Goal: Task Accomplishment & Management: Complete application form

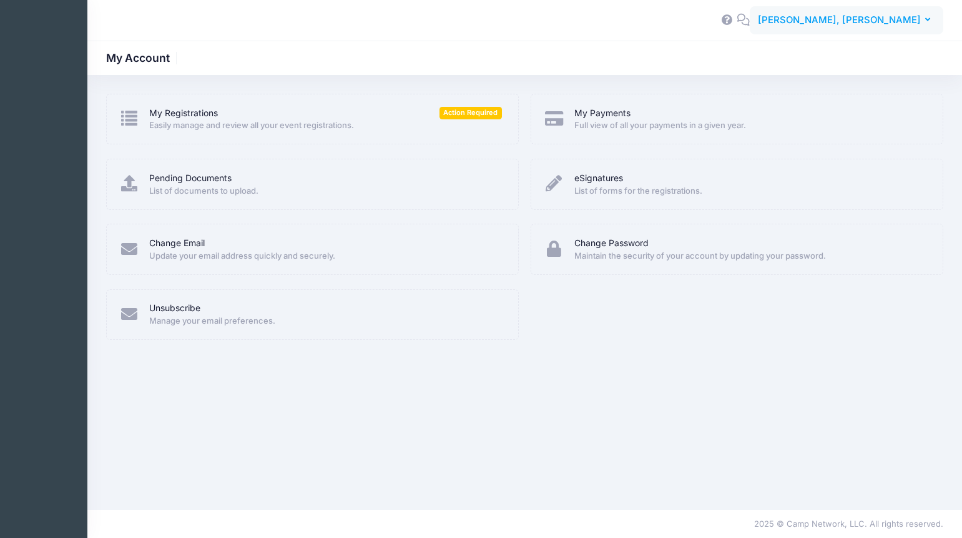
click at [867, 19] on span "[PERSON_NAME], [PERSON_NAME]" at bounding box center [839, 20] width 163 height 14
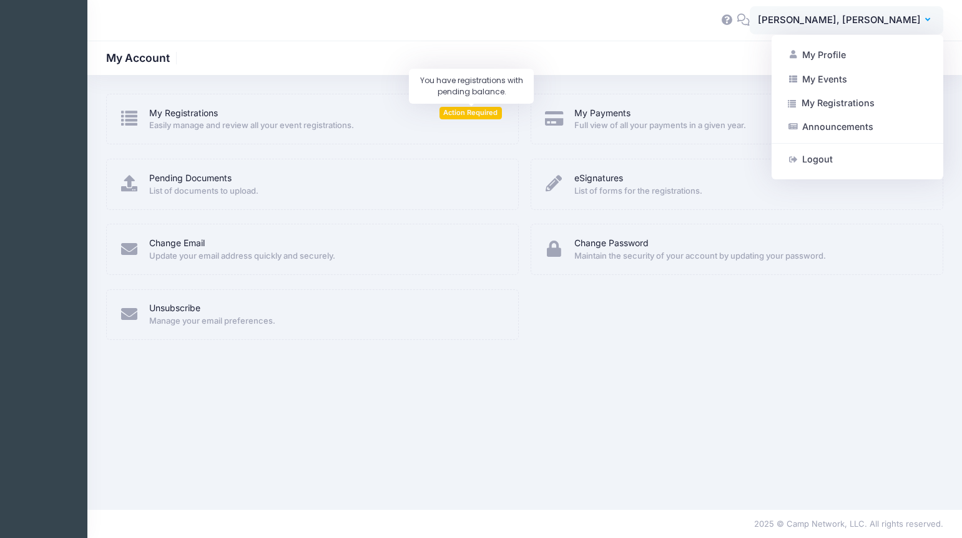
click at [473, 112] on span "Action Required" at bounding box center [471, 113] width 62 height 12
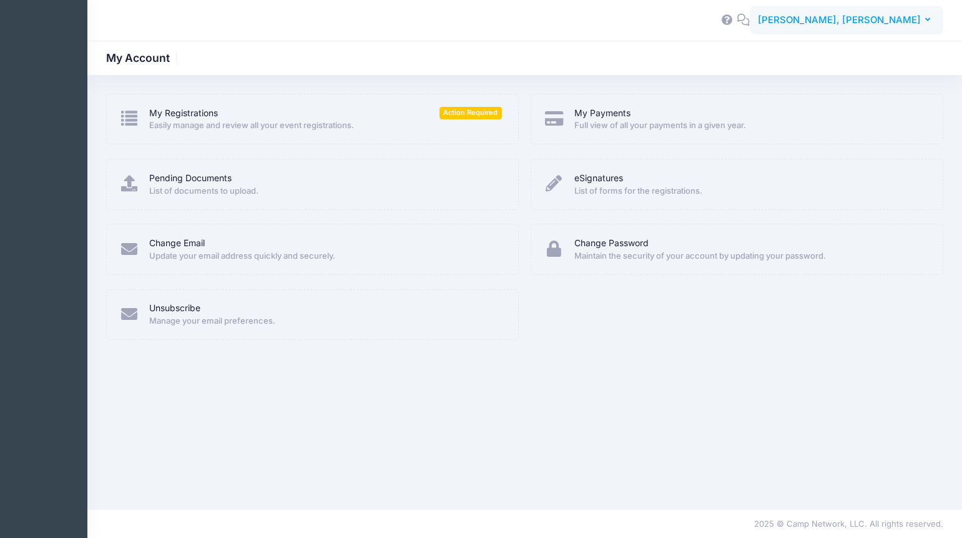
click at [869, 22] on span "[PERSON_NAME], [PERSON_NAME]" at bounding box center [839, 20] width 163 height 14
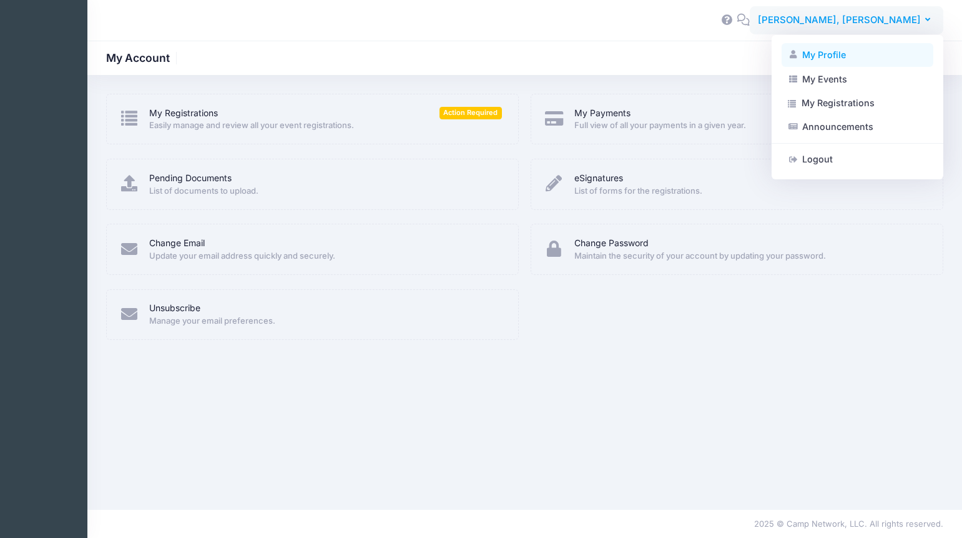
click at [804, 51] on link "My Profile" at bounding box center [858, 55] width 152 height 24
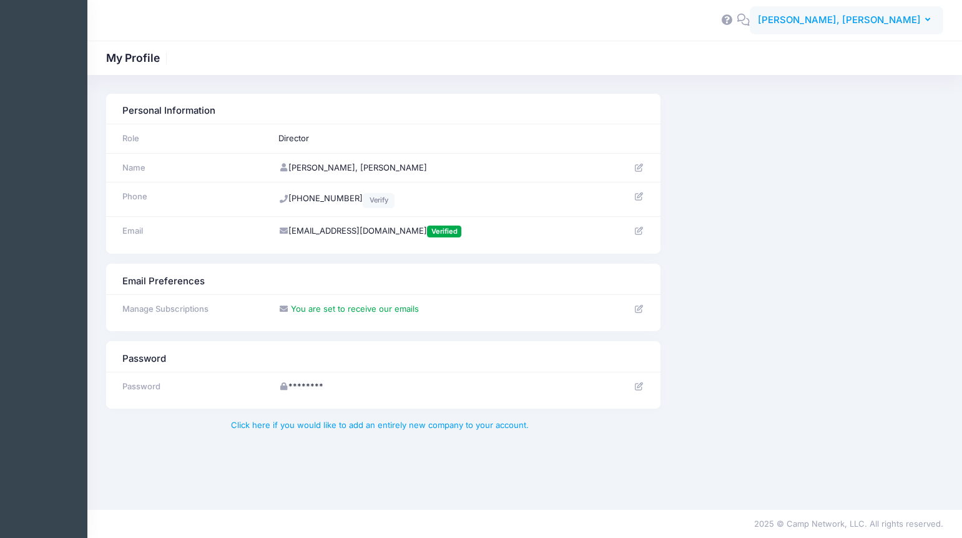
click at [887, 24] on span "[PERSON_NAME], [PERSON_NAME]" at bounding box center [839, 20] width 163 height 14
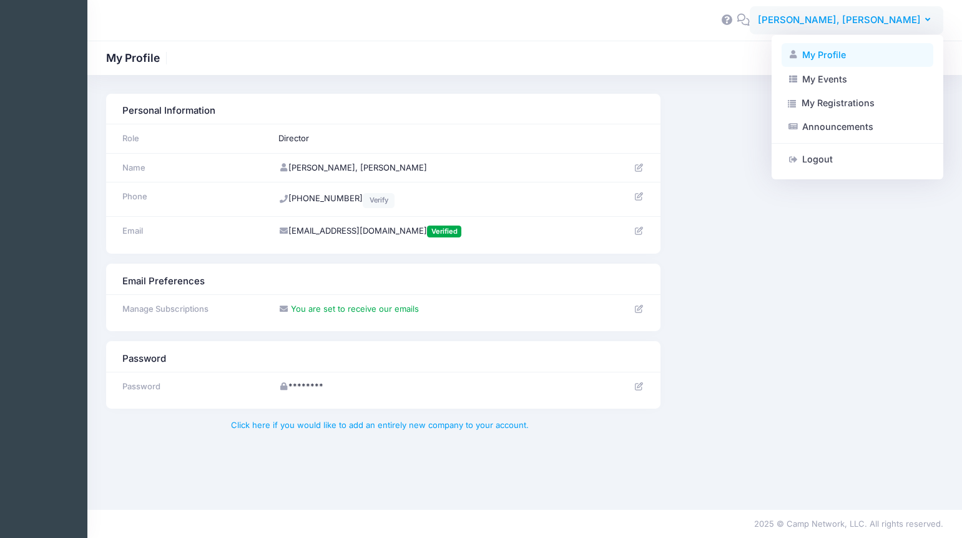
click at [816, 61] on link "My Profile" at bounding box center [858, 55] width 152 height 24
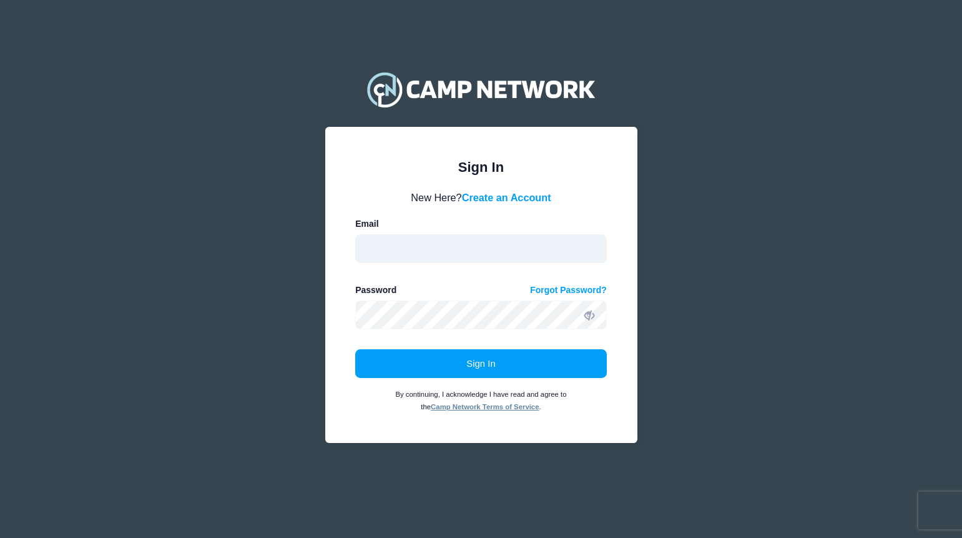
click at [405, 252] on input "email" at bounding box center [481, 248] width 252 height 29
type input "campfoxfire@gmail.com"
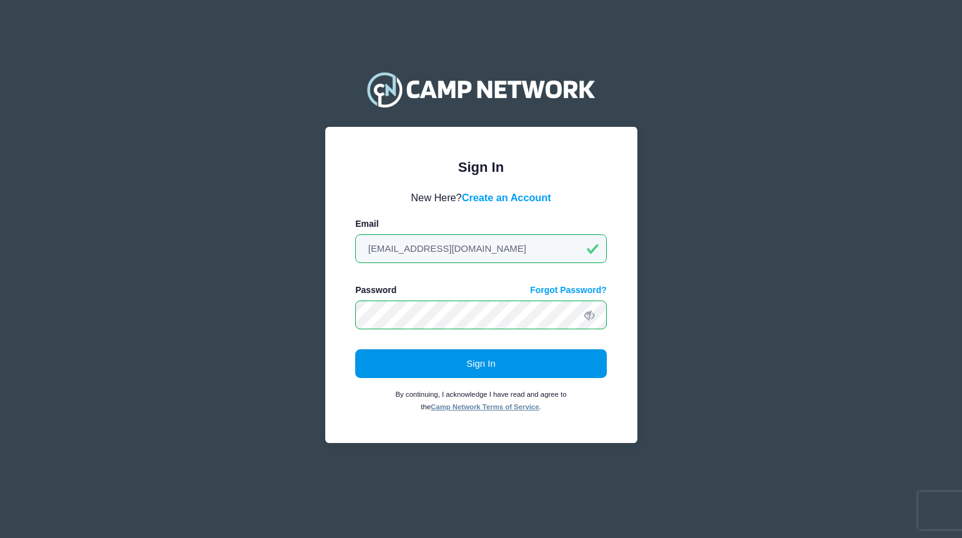
click at [466, 366] on button "Sign In" at bounding box center [481, 363] width 252 height 29
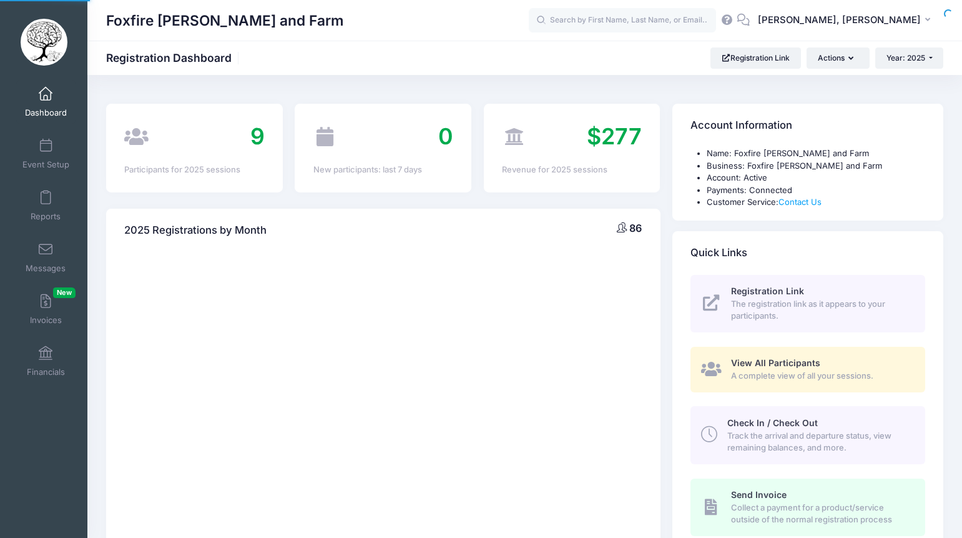
select select
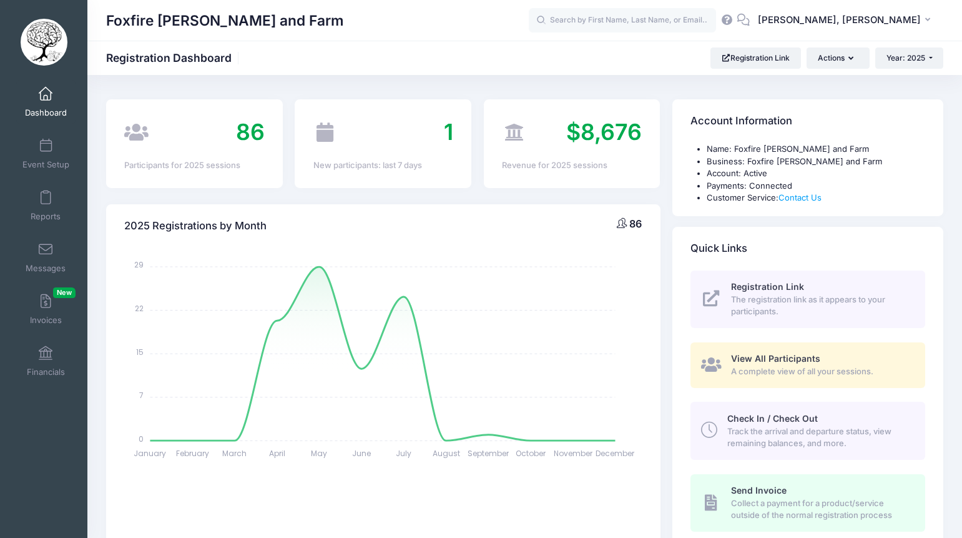
scroll to position [6, 0]
click at [44, 161] on span "Event Setup" at bounding box center [45, 164] width 47 height 11
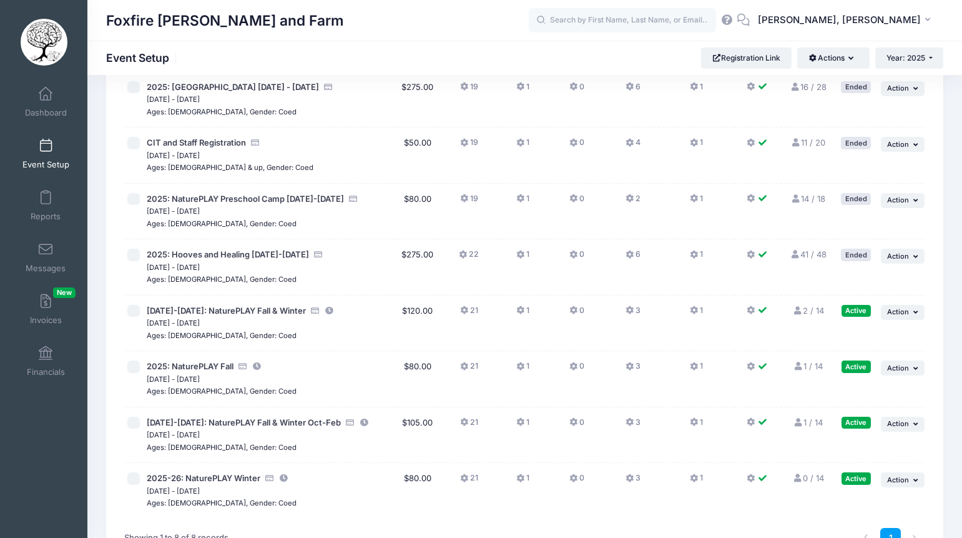
scroll to position [176, 0]
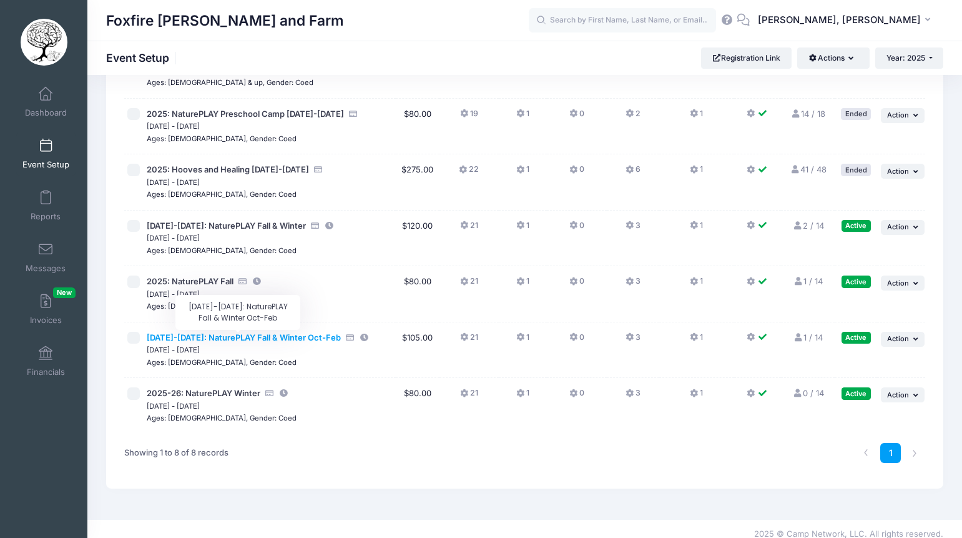
click at [209, 335] on span "2025-2026: NaturePLAY Fall & Winter Oct-Feb" at bounding box center [244, 337] width 194 height 10
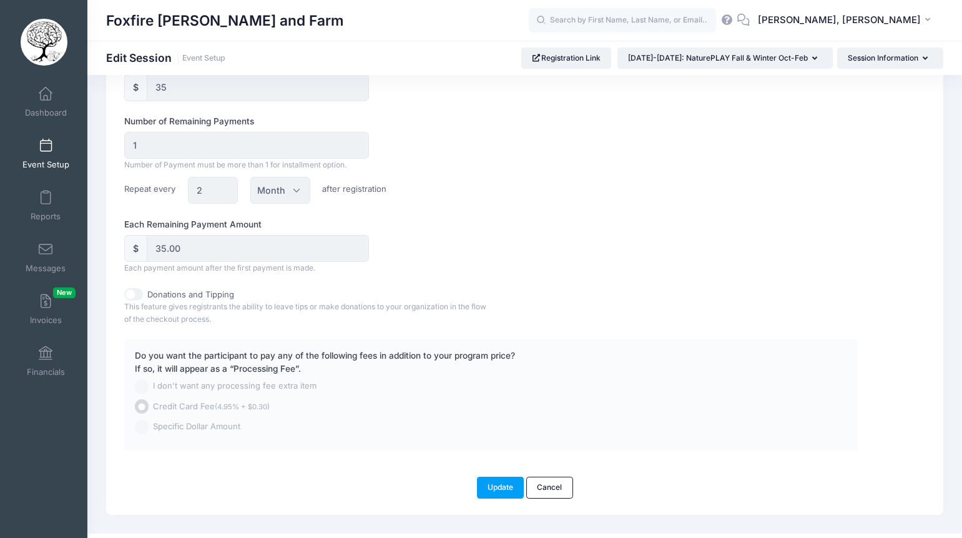
scroll to position [866, 0]
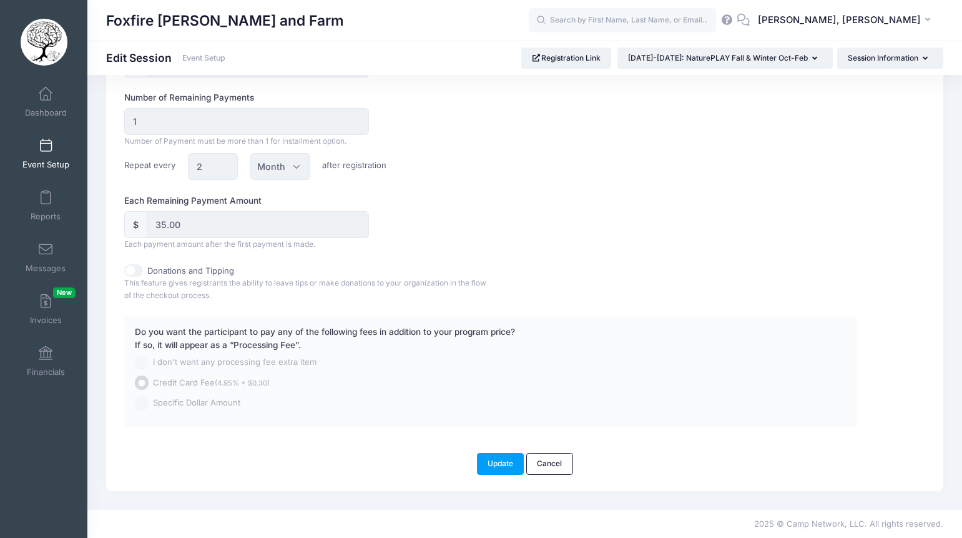
click at [39, 129] on div "Event Setup" at bounding box center [46, 153] width 84 height 52
click at [46, 98] on span at bounding box center [46, 94] width 0 height 14
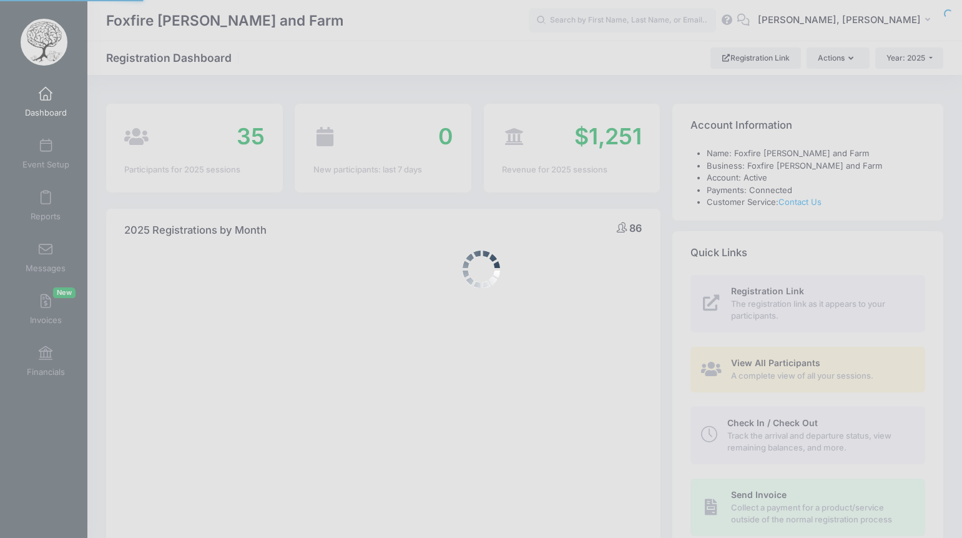
select select
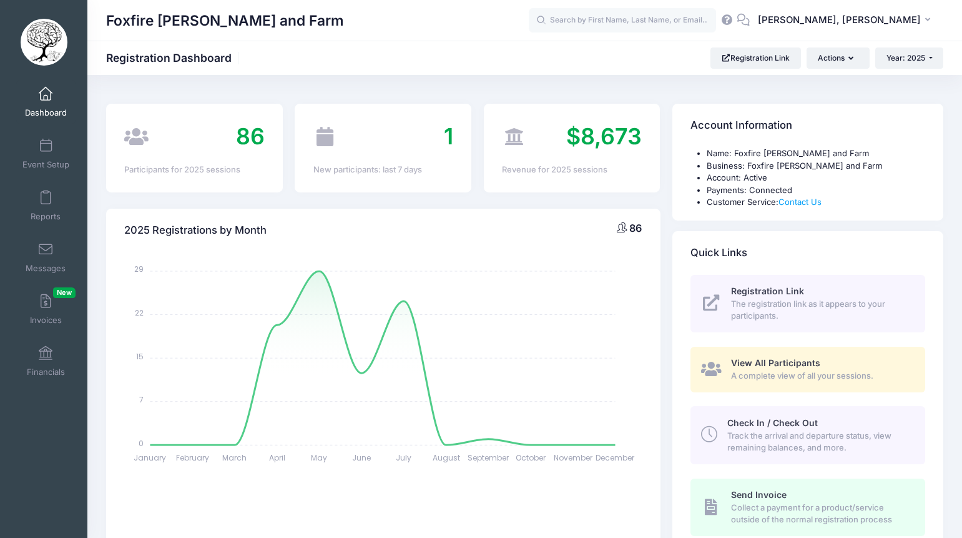
click at [783, 367] on span "View All Participants" at bounding box center [775, 362] width 89 height 11
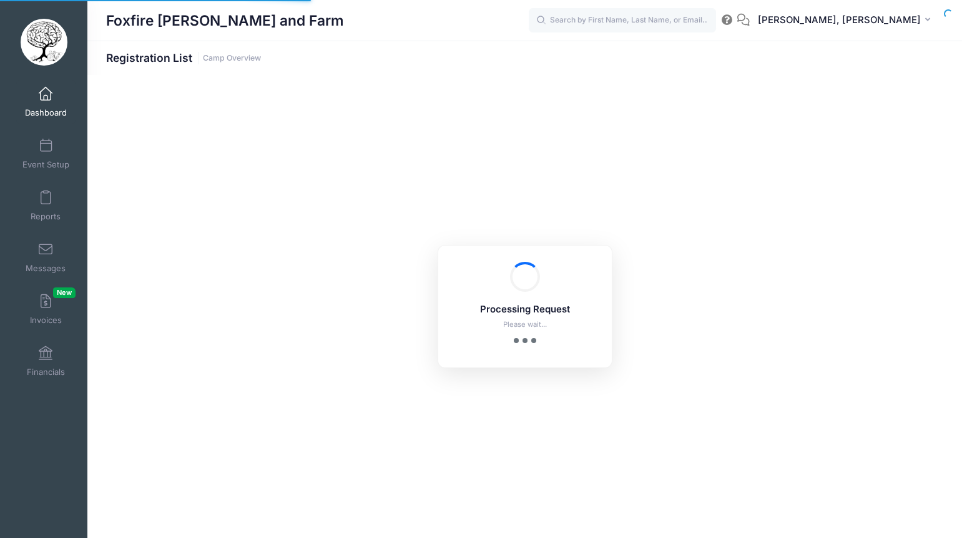
select select "10"
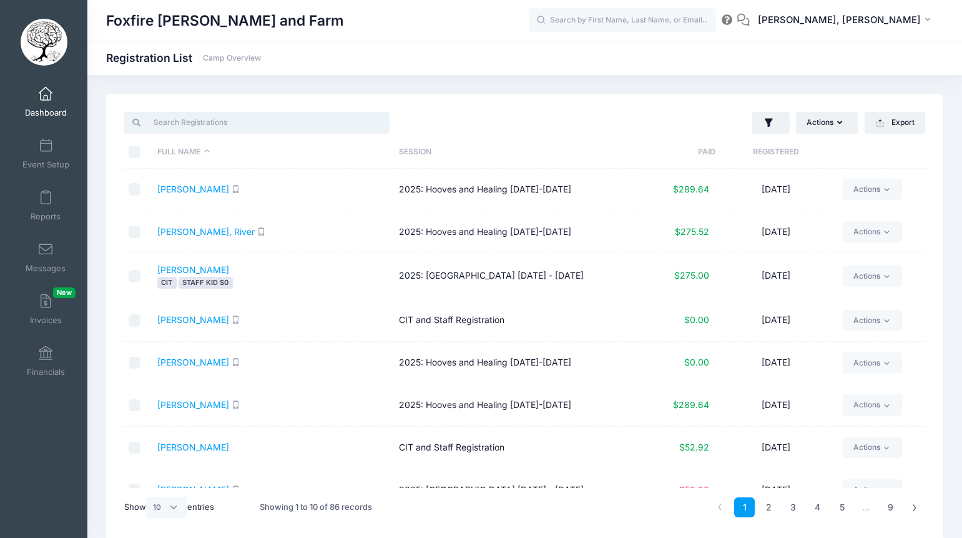
click at [213, 114] on input "search" at bounding box center [256, 122] width 265 height 21
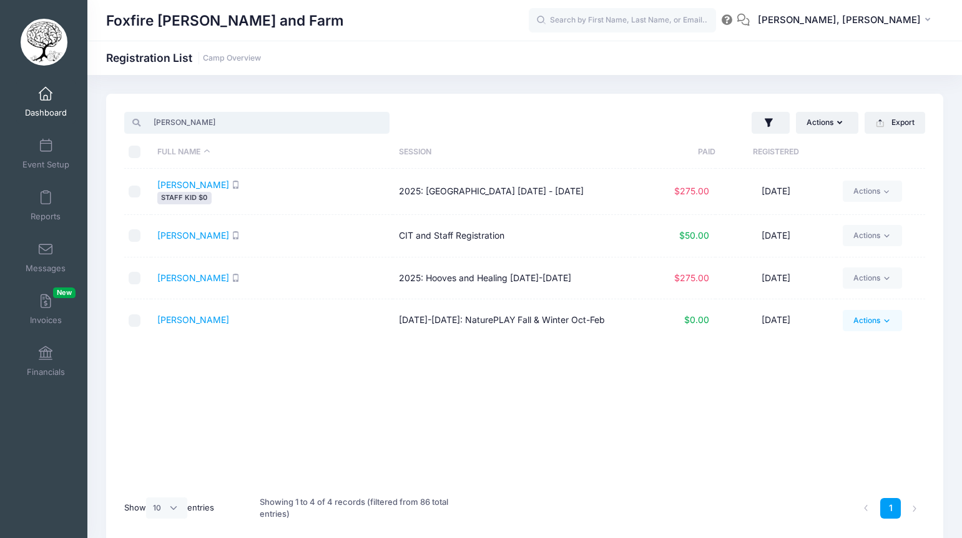
type input "avery"
click at [874, 316] on link "Actions" at bounding box center [872, 320] width 59 height 21
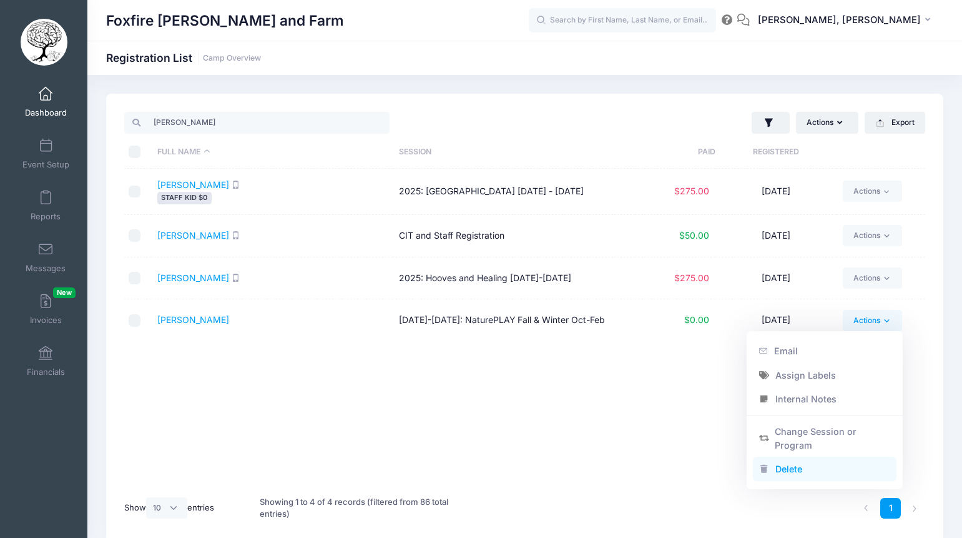
click at [788, 465] on link "Delete" at bounding box center [825, 469] width 144 height 24
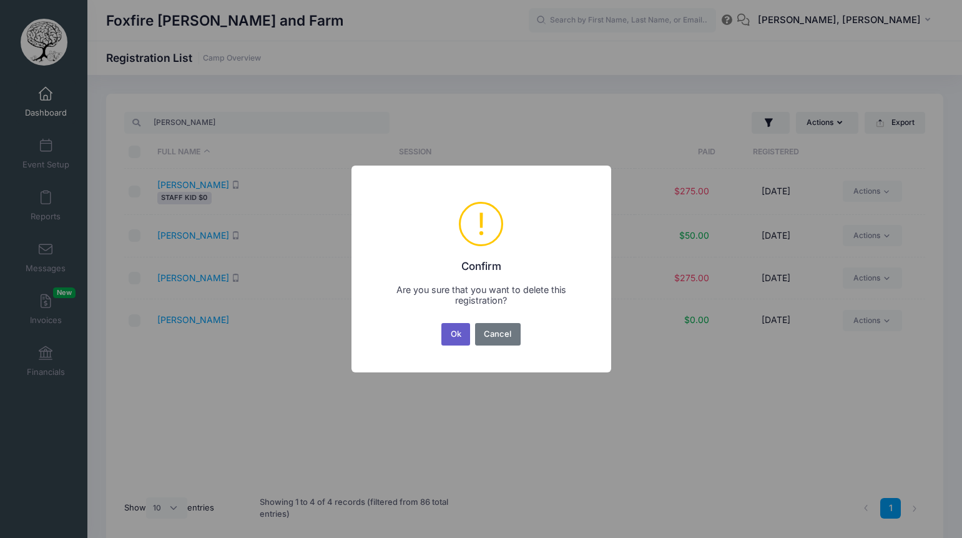
click at [458, 334] on button "Ok" at bounding box center [456, 334] width 29 height 22
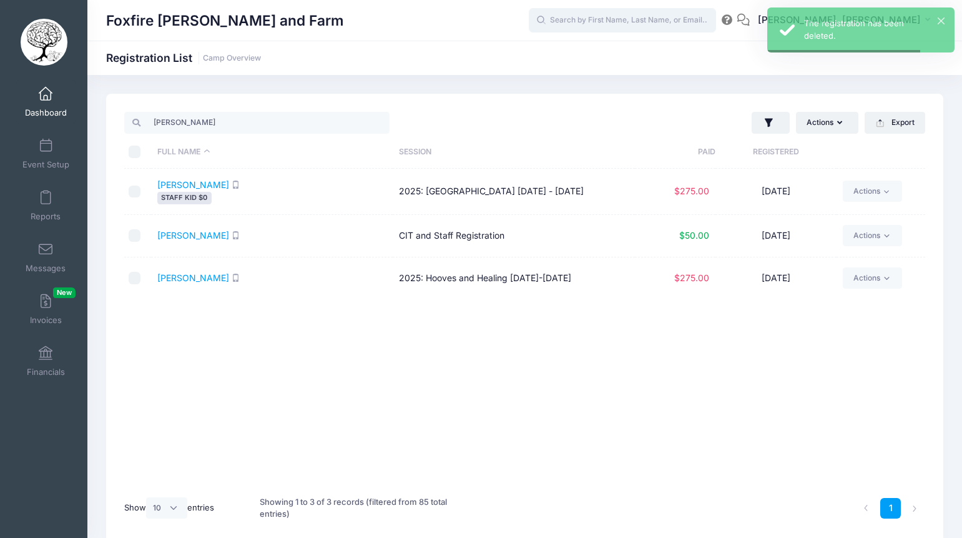
click at [666, 16] on input "text" at bounding box center [622, 20] width 187 height 25
click at [41, 108] on span "Dashboard" at bounding box center [46, 112] width 42 height 11
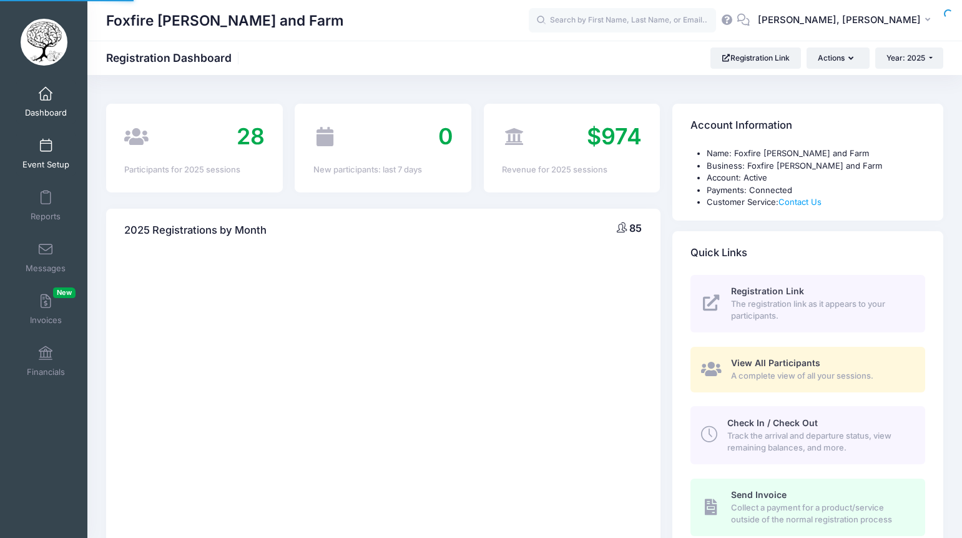
select select
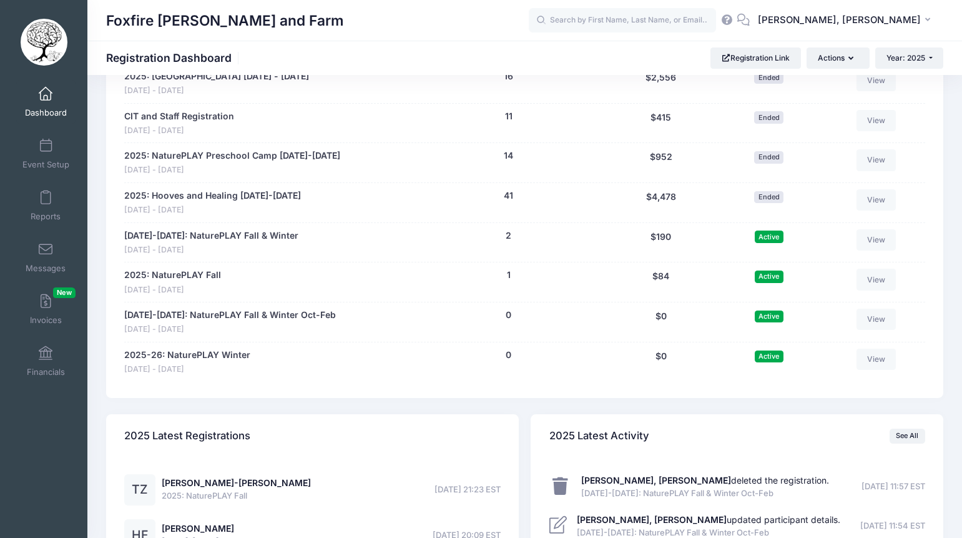
scroll to position [753, 0]
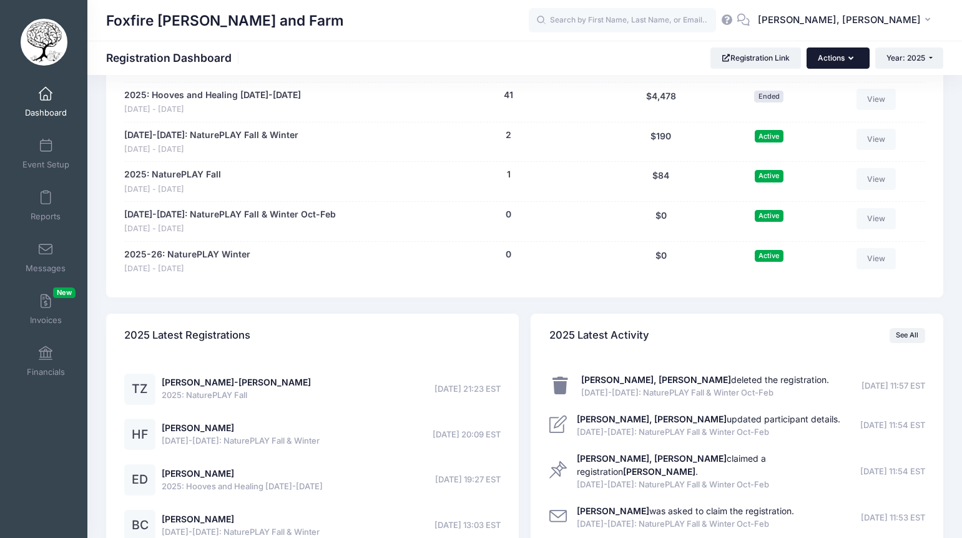
click at [828, 54] on button "Actions" at bounding box center [838, 57] width 62 height 21
click at [776, 111] on link "Participant" at bounding box center [805, 113] width 113 height 24
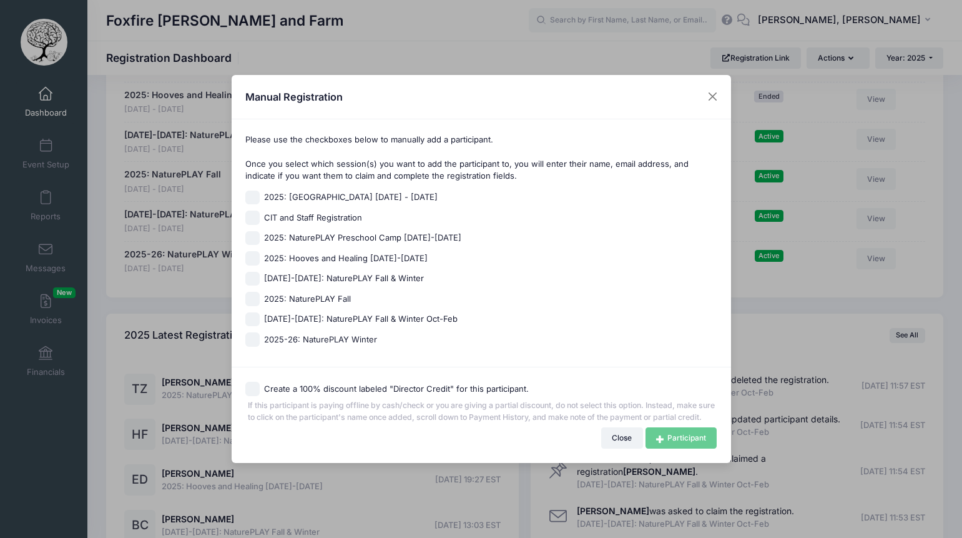
click at [248, 314] on input "[DATE]-[DATE]: NaturePLAY Fall & Winter Oct-Feb" at bounding box center [252, 319] width 14 height 14
checkbox input "true"
click at [249, 382] on input "Create a 100% discount labeled "Director Credit" for this participant." at bounding box center [252, 389] width 14 height 14
checkbox input "true"
click at [668, 447] on link "Participant" at bounding box center [681, 437] width 71 height 21
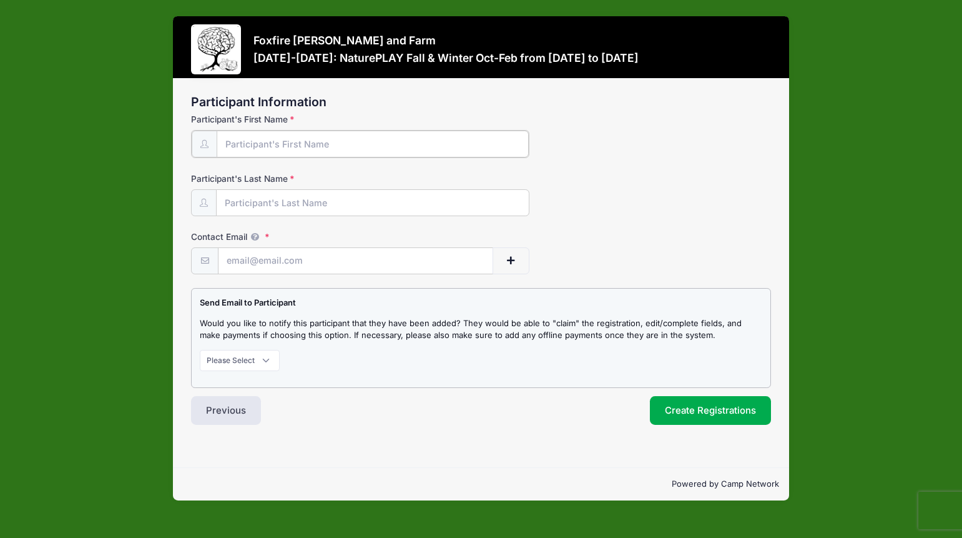
click at [326, 149] on input "Participant's First Name" at bounding box center [373, 144] width 312 height 27
type input "Avery"
type input "Hux"
type input "[EMAIL_ADDRESS][DOMAIN_NAME]"
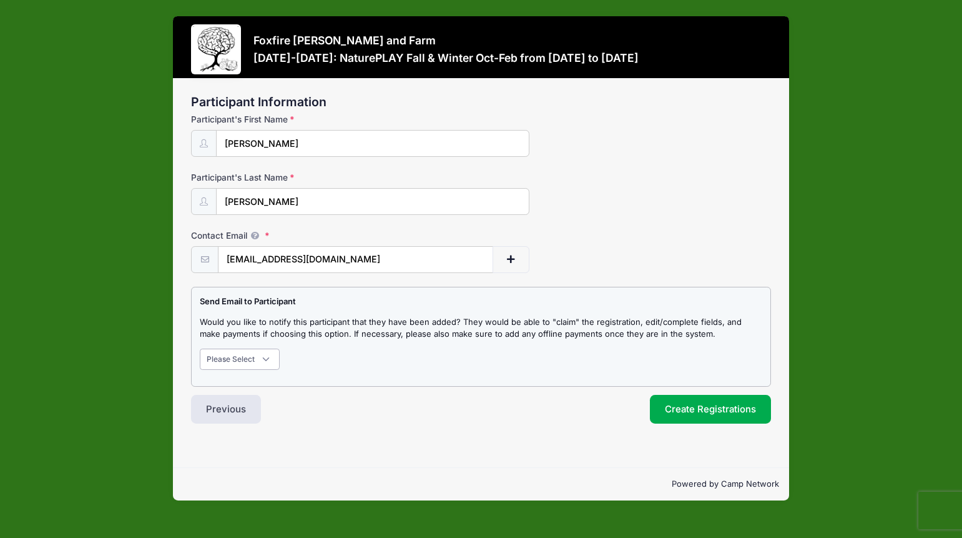
click at [240, 365] on select "Please Select Don't Notify Notify" at bounding box center [240, 358] width 80 height 21
select select "1"
click at [200, 348] on select "Please Select Don't Notify Notify" at bounding box center [240, 358] width 80 height 21
click at [395, 379] on div "Send Email to Participant Would you like to notify this participant that they h…" at bounding box center [481, 337] width 580 height 100
click at [704, 417] on button "Create Registrations" at bounding box center [710, 409] width 121 height 29
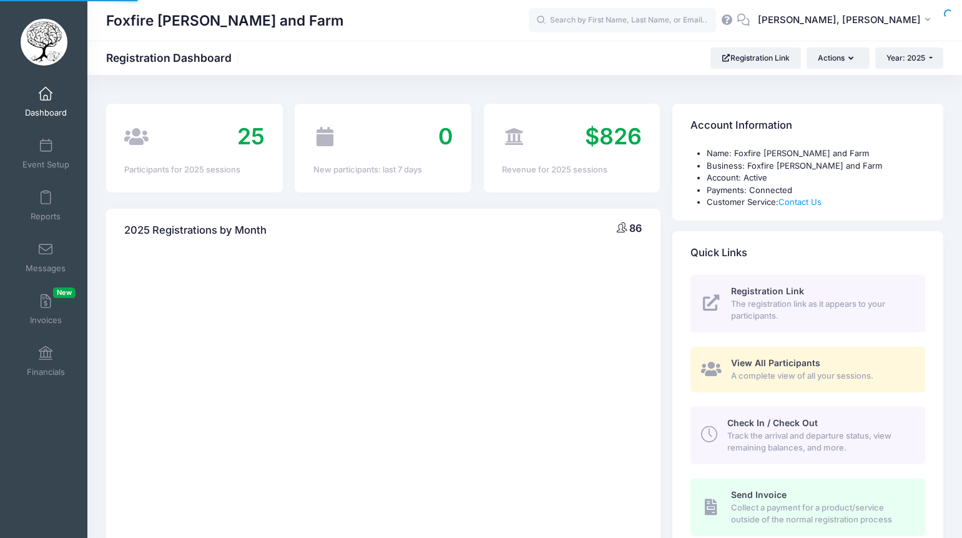
select select
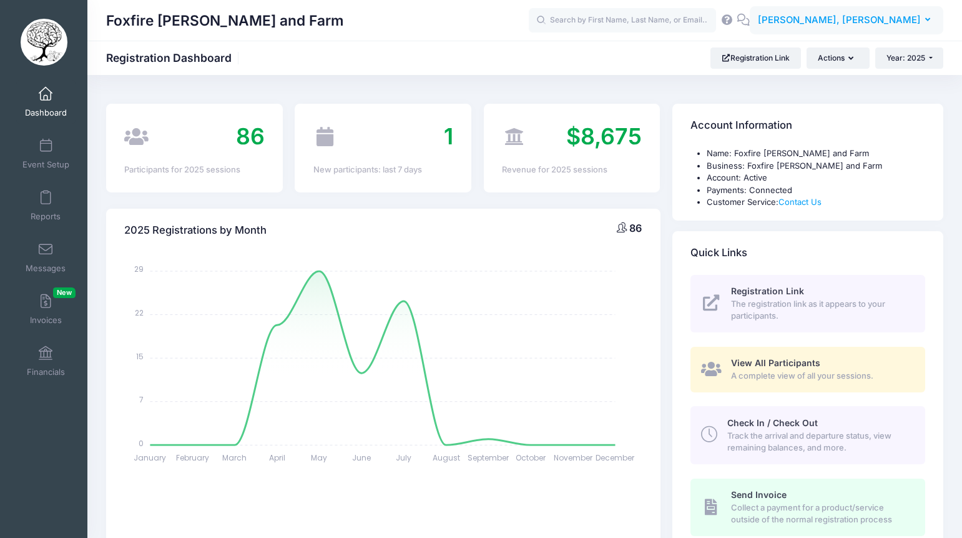
click at [898, 23] on span "Alison Hux, Terri Yates" at bounding box center [839, 20] width 163 height 14
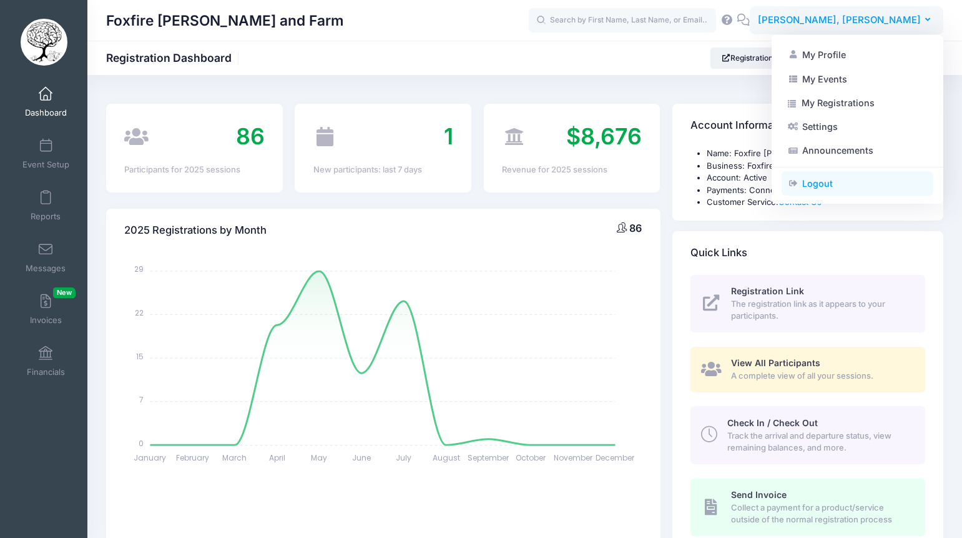
click at [818, 184] on link "Logout" at bounding box center [858, 184] width 152 height 24
